Goal: Use online tool/utility: Utilize a website feature to perform a specific function

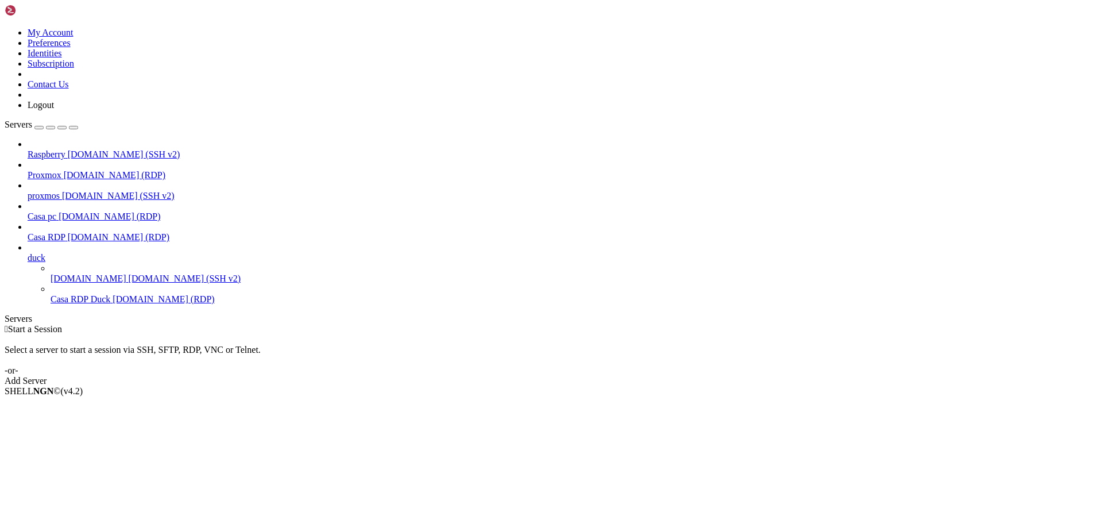
click at [68, 232] on span "[DOMAIN_NAME] (RDP)" at bounding box center [119, 237] width 102 height 10
